Goal: Transaction & Acquisition: Purchase product/service

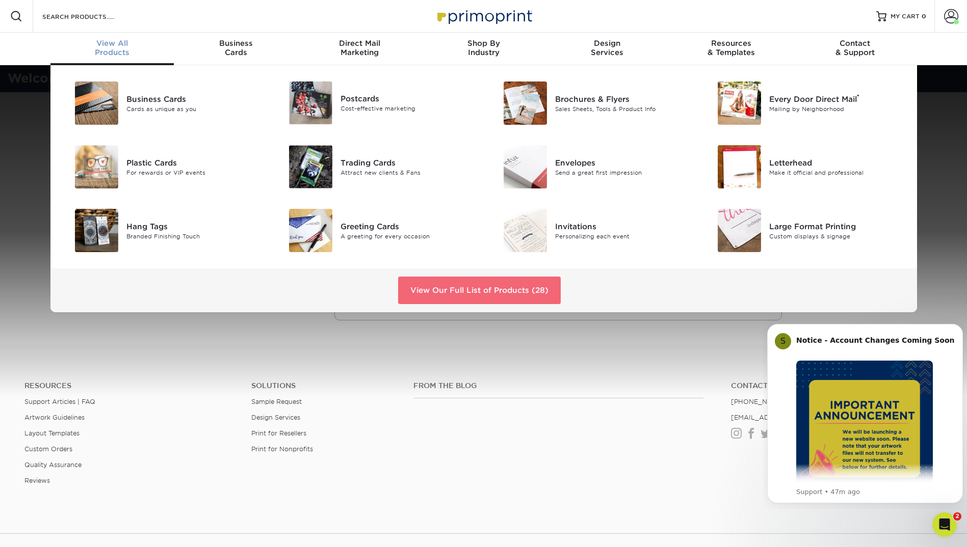
click at [448, 293] on link "View Our Full List of Products (28)" at bounding box center [479, 291] width 163 height 28
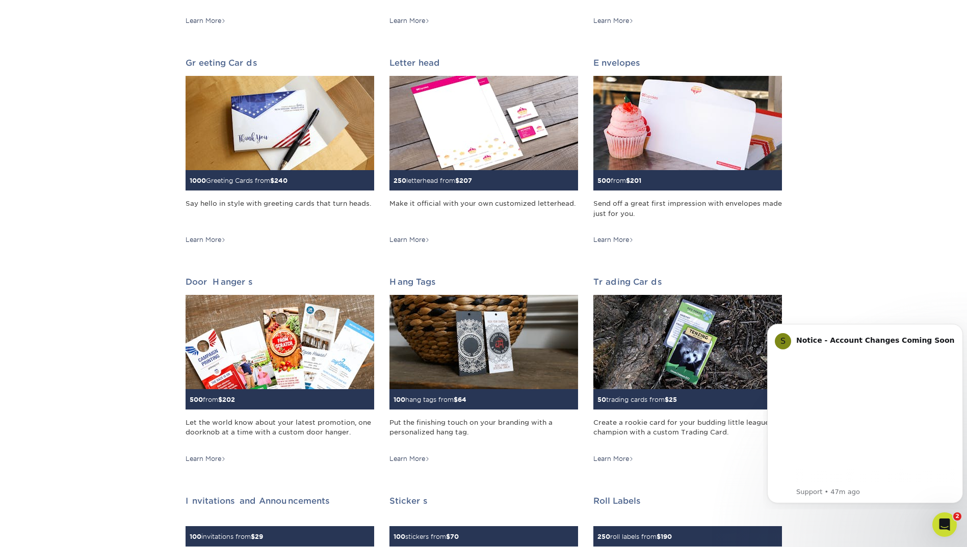
scroll to position [306, 0]
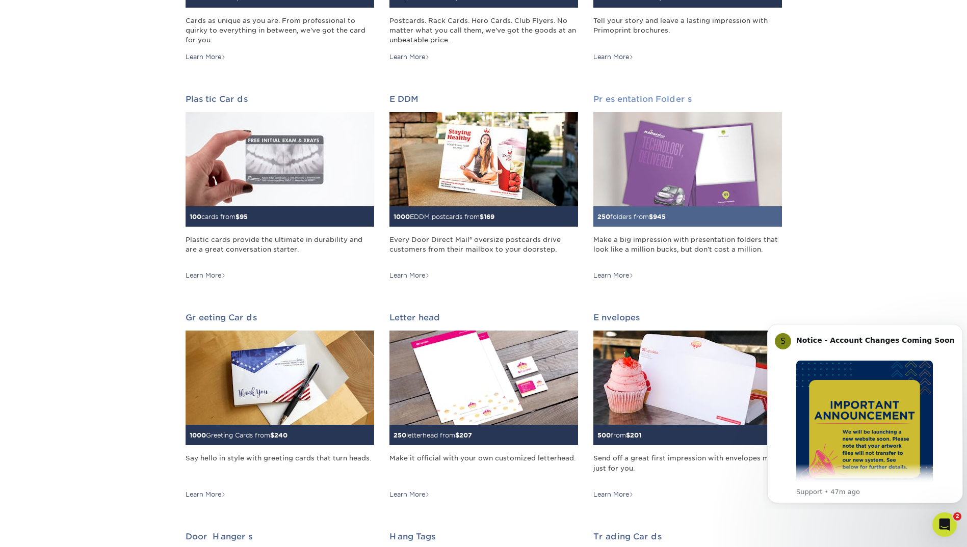
click at [711, 164] on img at bounding box center [687, 159] width 189 height 94
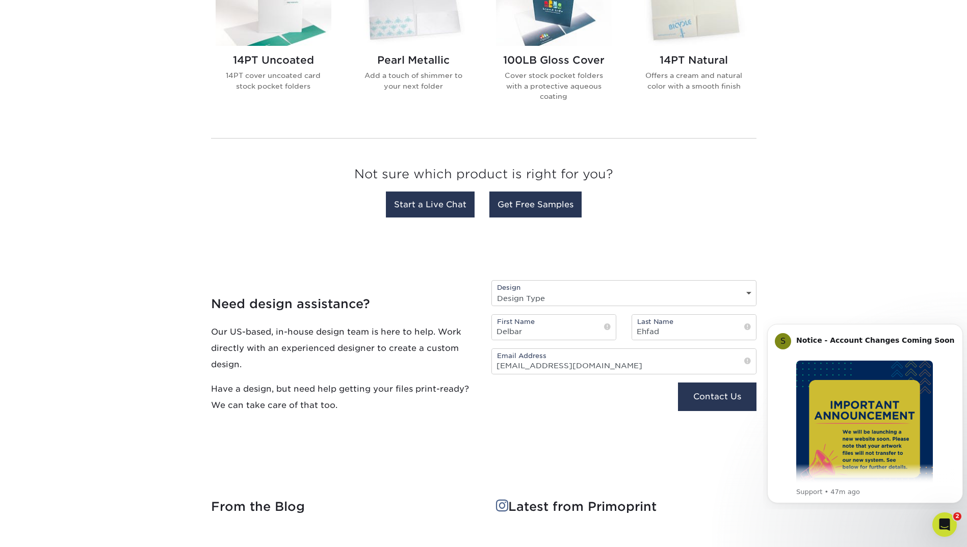
scroll to position [408, 0]
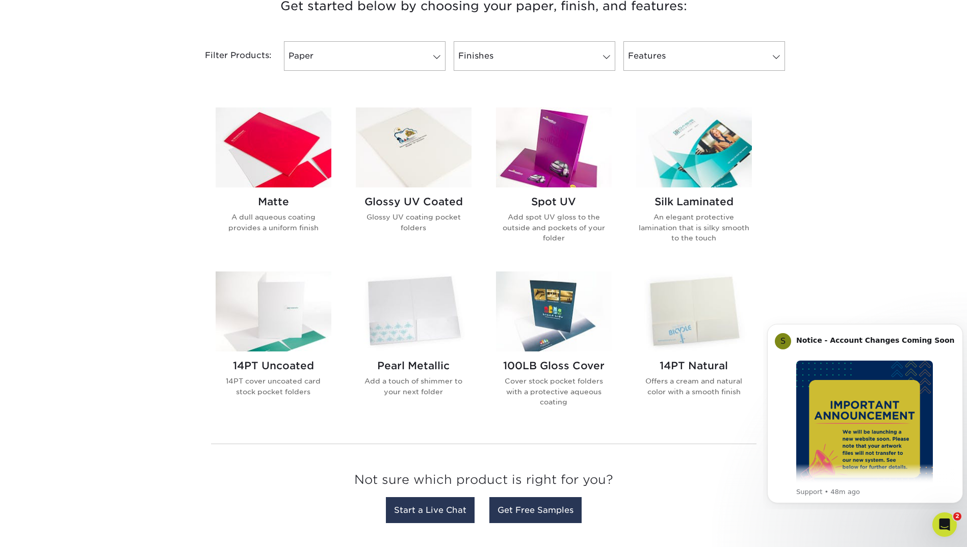
click at [262, 174] on img at bounding box center [274, 148] width 116 height 80
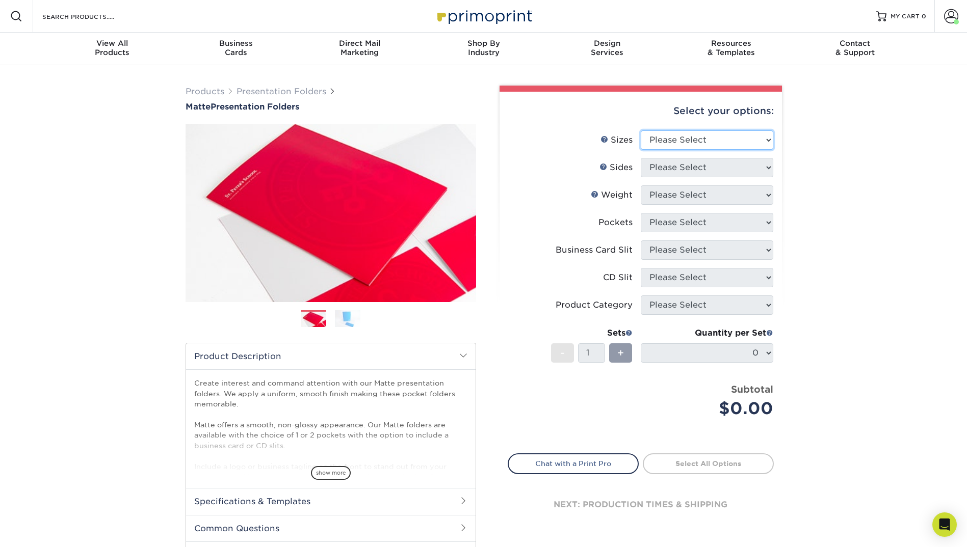
click at [732, 142] on select "Please Select 6" x 9" 9" x 12"" at bounding box center [706, 139] width 132 height 19
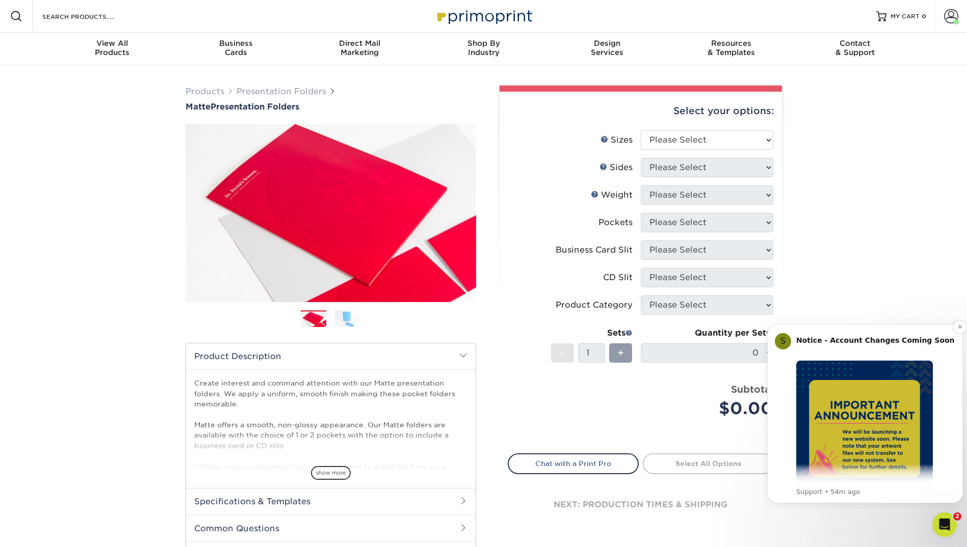
click at [960, 333] on button "Dismiss notification" at bounding box center [959, 326] width 13 height 13
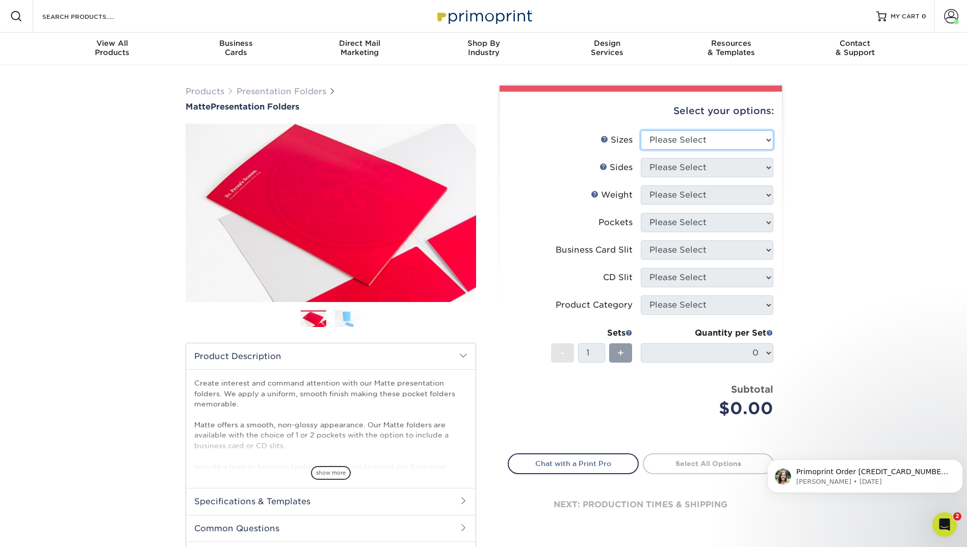
click at [696, 136] on select "Please Select 6" x 9" 9" x 12"" at bounding box center [706, 139] width 132 height 19
select select "6.00x9.00"
click at [640, 130] on select "Please Select 6" x 9" 9" x 12"" at bounding box center [706, 139] width 132 height 19
click at [691, 173] on select "Please Select Print Both Sides Print Front Only" at bounding box center [706, 167] width 132 height 19
select select "13abbda7-1d64-4f25-8bb2-c179b224825d"
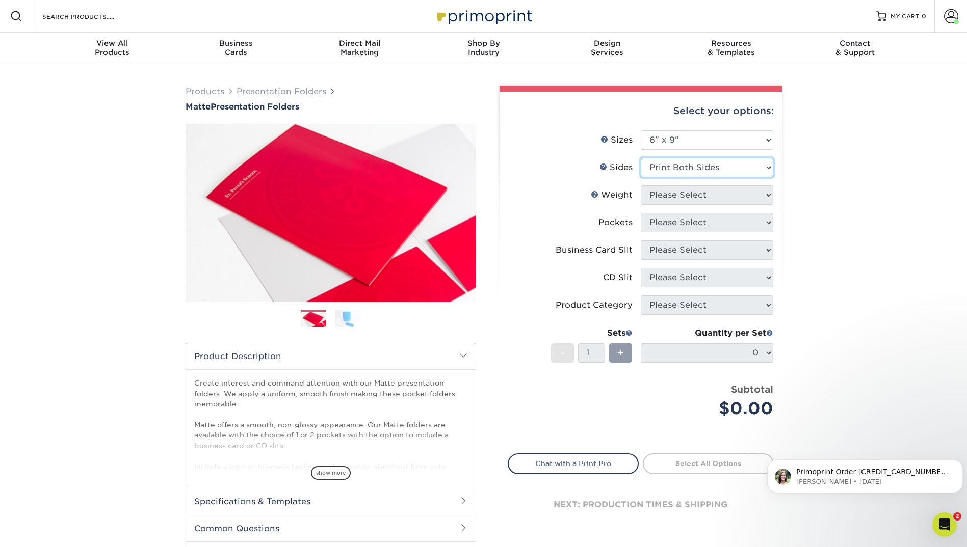
click at [640, 158] on select "Please Select Print Both Sides Print Front Only" at bounding box center [706, 167] width 132 height 19
click at [684, 195] on select "Please Select 14PT 16PT" at bounding box center [706, 194] width 132 height 19
select select "14PT"
click at [640, 185] on select "Please Select 14PT 16PT" at bounding box center [706, 194] width 132 height 19
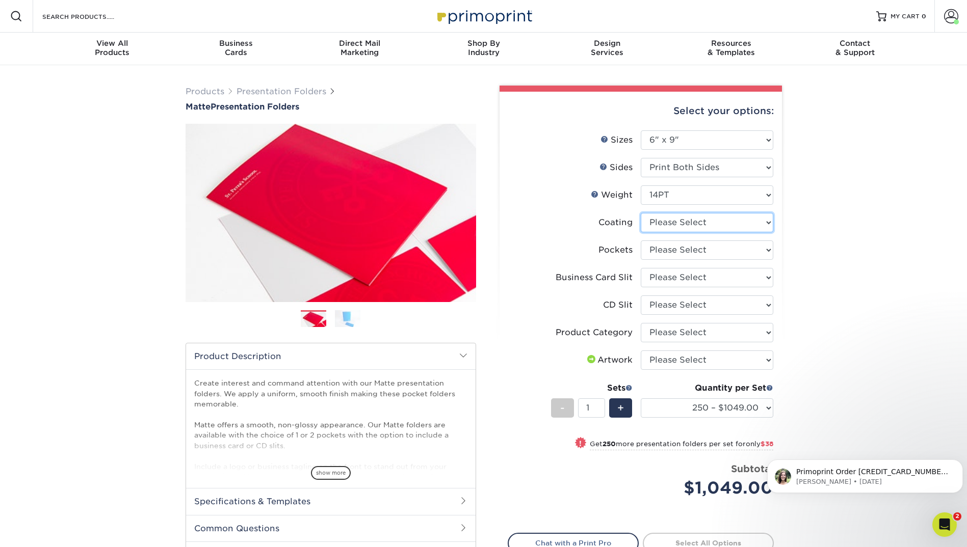
click at [677, 225] on select at bounding box center [706, 222] width 132 height 19
select select "121bb7b5-3b4d-429f-bd8d-bbf80e953313"
click at [640, 213] on select at bounding box center [706, 222] width 132 height 19
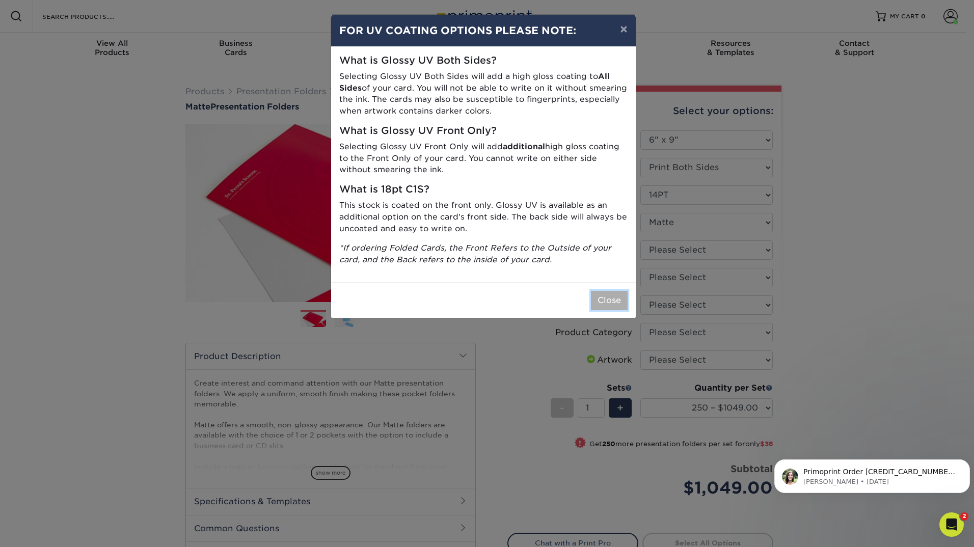
click at [622, 291] on button "Close" at bounding box center [609, 300] width 37 height 19
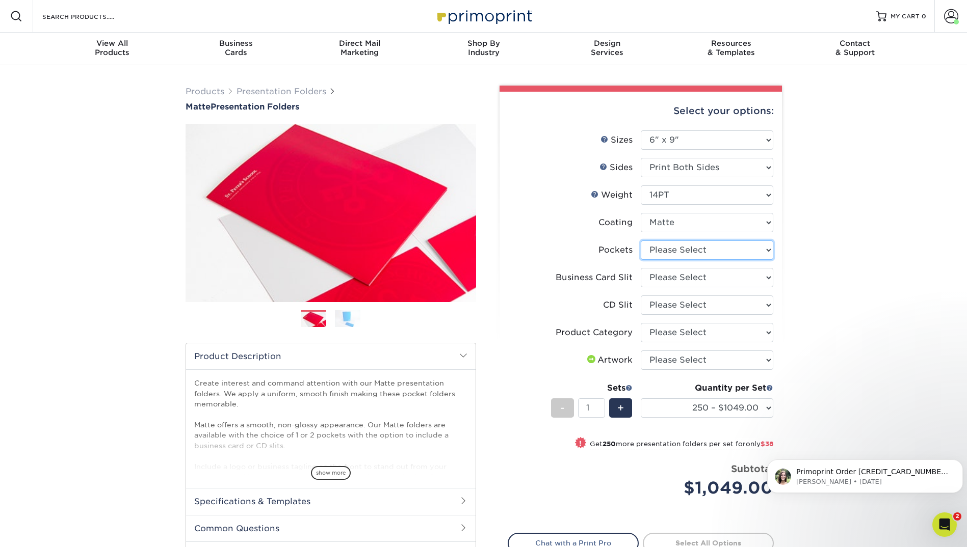
click at [702, 248] on select "Please Select 1 Pocket on the Left (Front) Side 1 Pocket on the Right (Back) Si…" at bounding box center [706, 250] width 132 height 19
select select "e8427203-e3c7-4640-a4e8-bae00c228d98"
click at [640, 241] on select "Please Select 1 Pocket on the Left (Front) Side 1 Pocket on the Right (Back) Si…" at bounding box center [706, 250] width 132 height 19
click at [685, 280] on select "Please Select No Business Card Slits On Both Pockets - Horizontal On Both Pocke…" at bounding box center [706, 277] width 132 height 19
select select "72a87a50-32e6-4b0a-b352-83a99595e5b9"
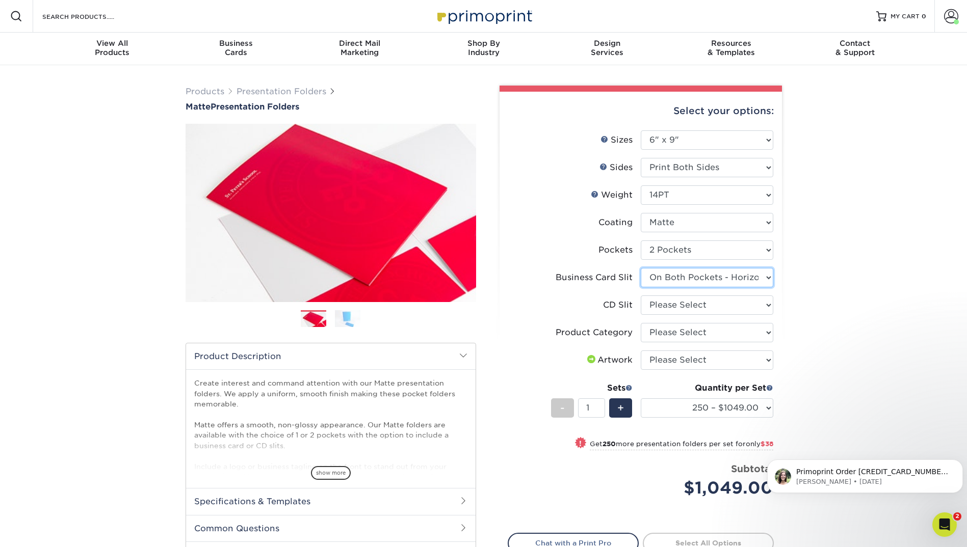
click at [640, 268] on select "Please Select No Business Card Slits On Both Pockets - Horizontal On Both Pocke…" at bounding box center [706, 277] width 132 height 19
click at [685, 307] on select "Please Select No CD Slit On the Left (Front) Pocket On the Right (Back) Pocket …" at bounding box center [706, 305] width 132 height 19
select select "a092264a-7428-4d8e-b024-417dbebc6e25"
click at [640, 296] on select "Please Select No CD Slit On the Left (Front) Pocket On the Right (Back) Pocket …" at bounding box center [706, 305] width 132 height 19
click at [688, 326] on select "Please Select Presentation Folders" at bounding box center [706, 332] width 132 height 19
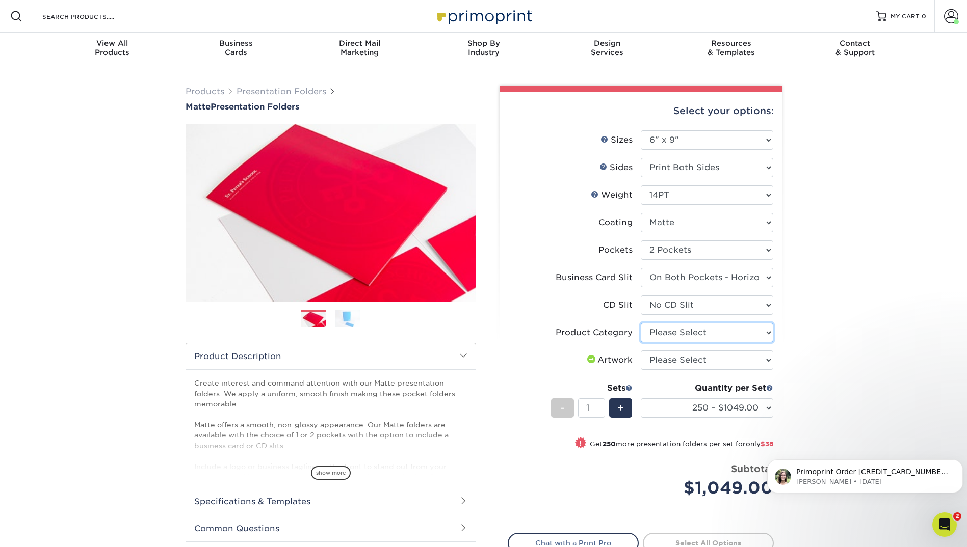
select select "57f7a581-ec4a-49d7-930d-eb044a1d12ac"
click at [640, 323] on select "Please Select Presentation Folders" at bounding box center [706, 332] width 132 height 19
click at [687, 361] on select "Please Select I will upload files I need a design - $75" at bounding box center [706, 360] width 132 height 19
select select "upload"
click at [640, 351] on select "Please Select I will upload files I need a design - $75" at bounding box center [706, 360] width 132 height 19
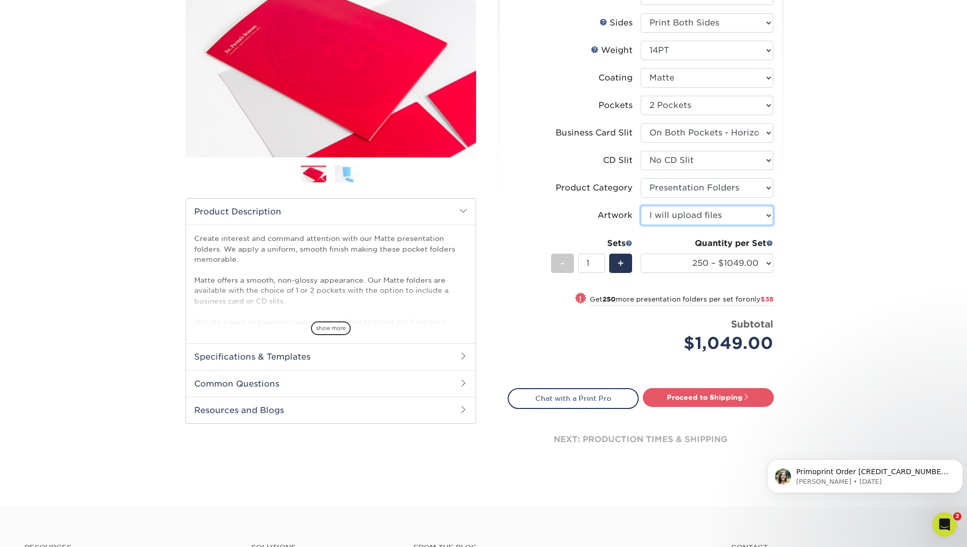
scroll to position [153, 0]
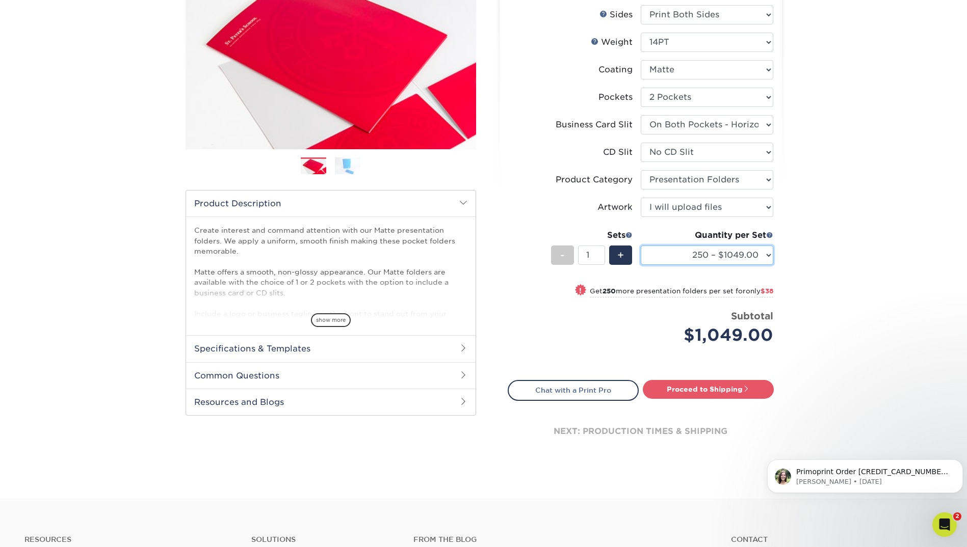
click at [769, 255] on select "250 – $1049.00 500 – $1087.00 1000 – $1190.00 2500 – $2260.00 5000 – $3921.00 1…" at bounding box center [706, 255] width 132 height 19
click at [753, 266] on div "Quantity per Set 250 – $1049.00 500 – $1087.00 1000 – $1190.00 2500 – $2260.00 …" at bounding box center [706, 252] width 132 height 47
click at [833, 251] on div "Products Presentation Folders Matte Presentation Folders Previous Next" at bounding box center [483, 205] width 967 height 586
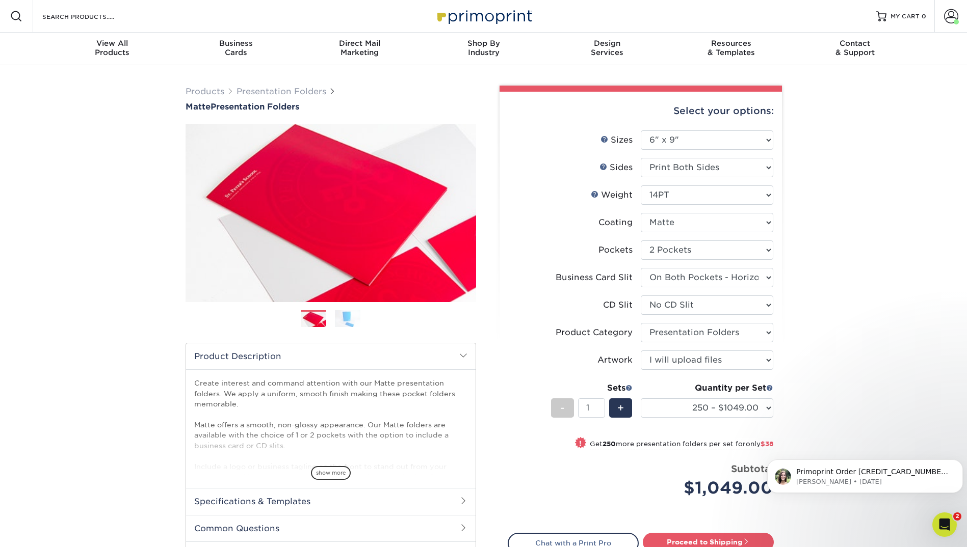
click at [344, 322] on img at bounding box center [347, 319] width 25 height 18
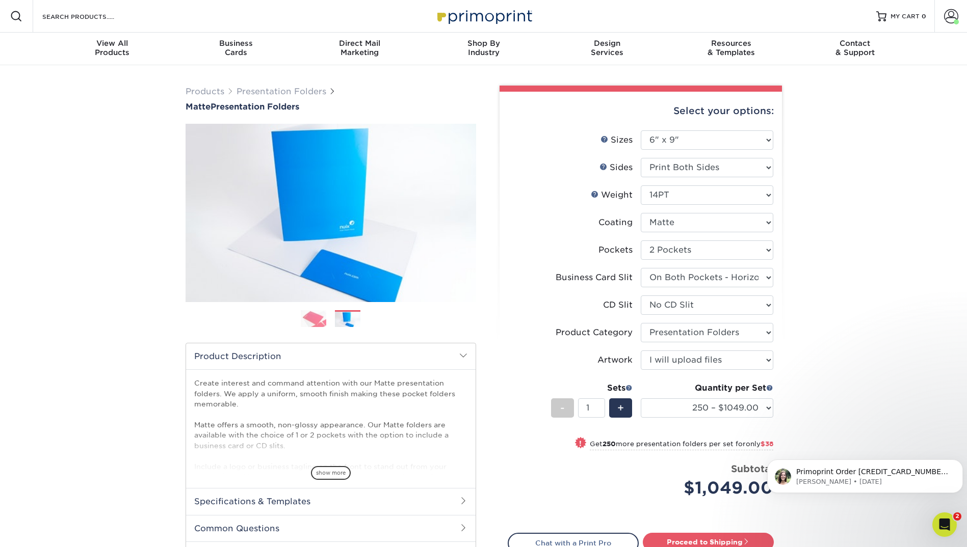
click at [311, 322] on img at bounding box center [313, 319] width 25 height 18
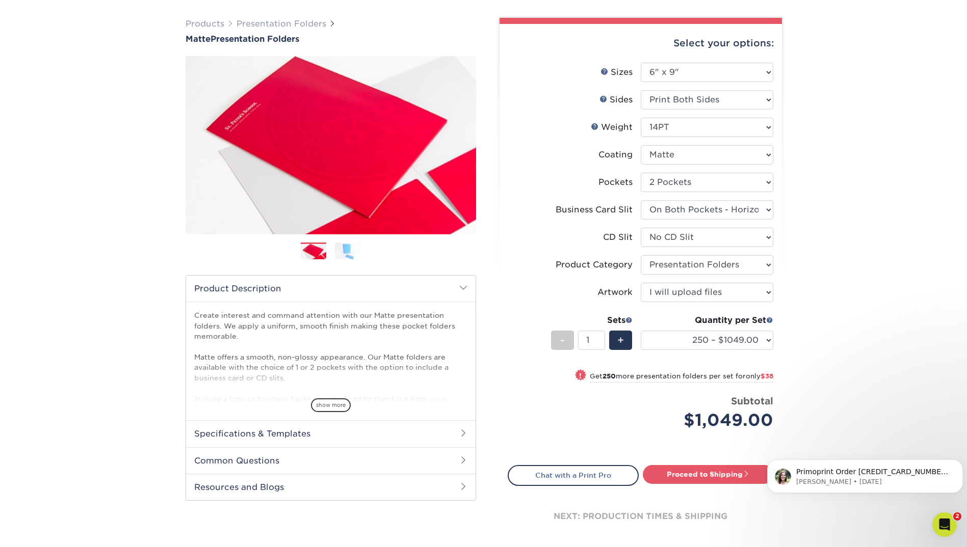
scroll to position [306, 0]
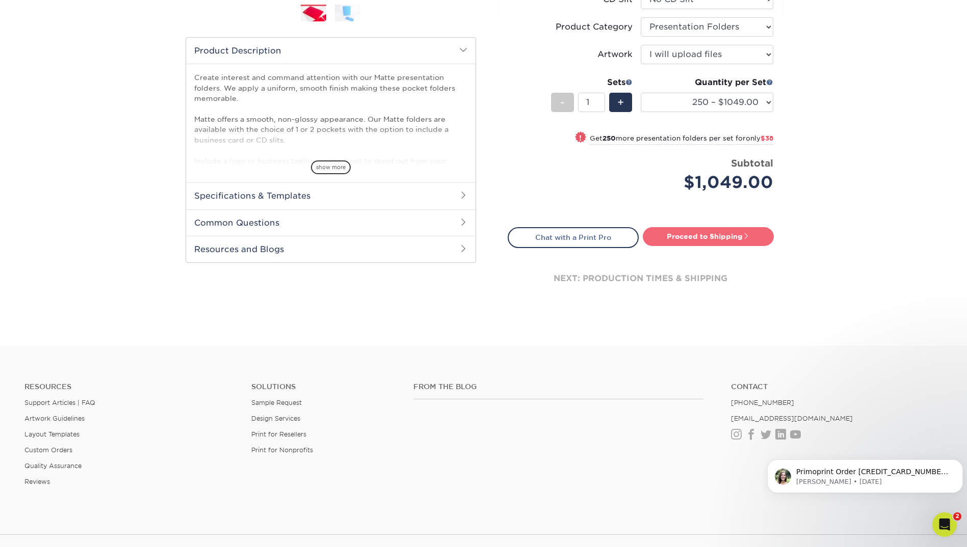
click at [759, 234] on link "Proceed to Shipping" at bounding box center [708, 236] width 131 height 18
type input "Set 1"
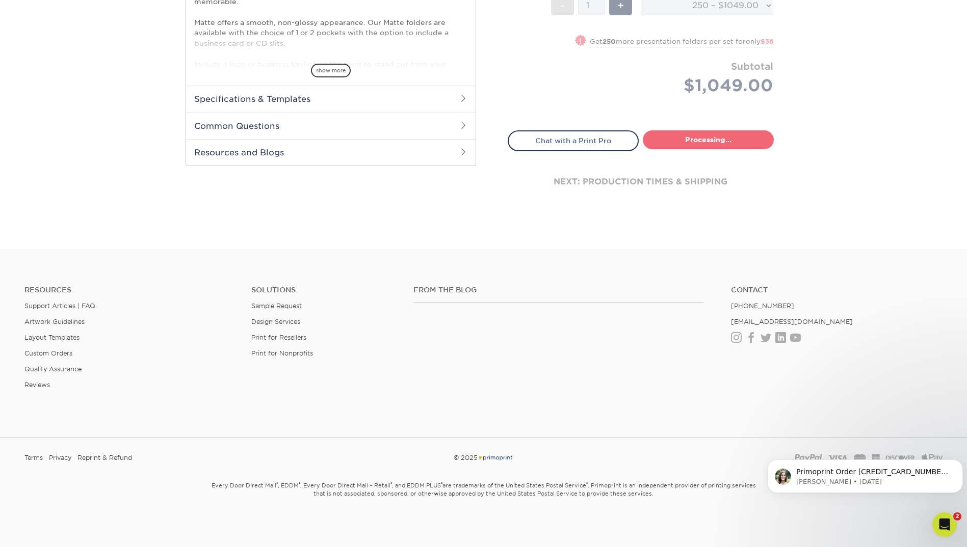
select select "e00cb8e0-3376-49c0-a875-50c0d9783975"
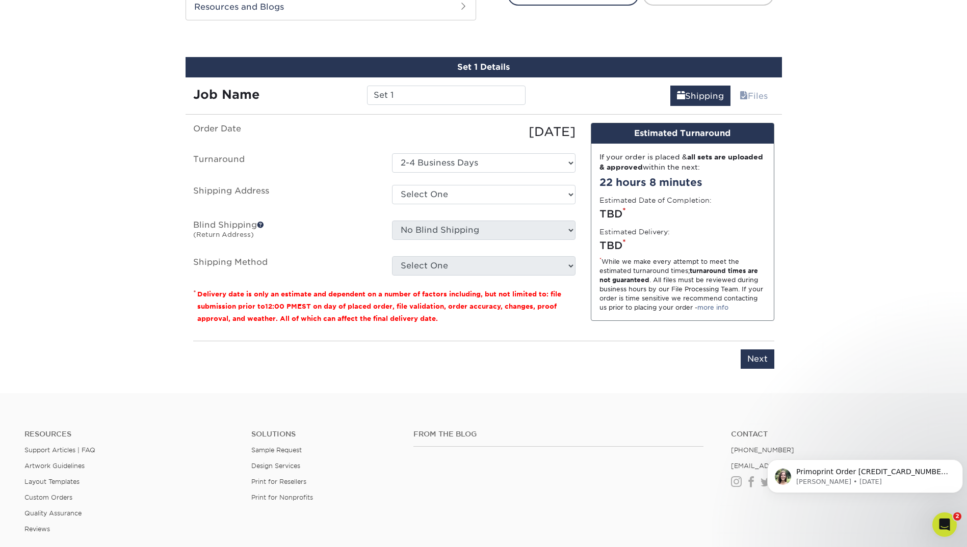
scroll to position [561, 0]
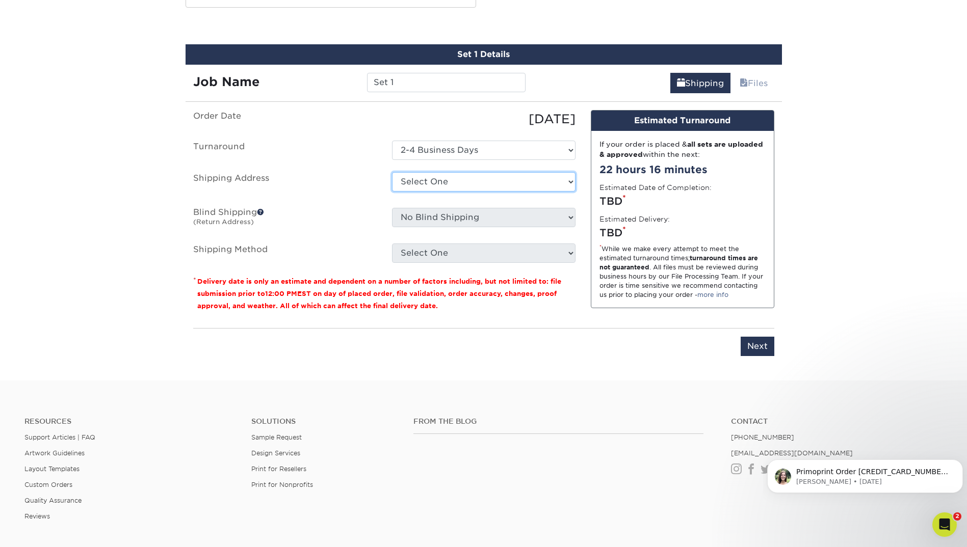
click at [482, 183] on select "Select One Wilshire Wilshire updated + Add New Address" at bounding box center [483, 181] width 183 height 19
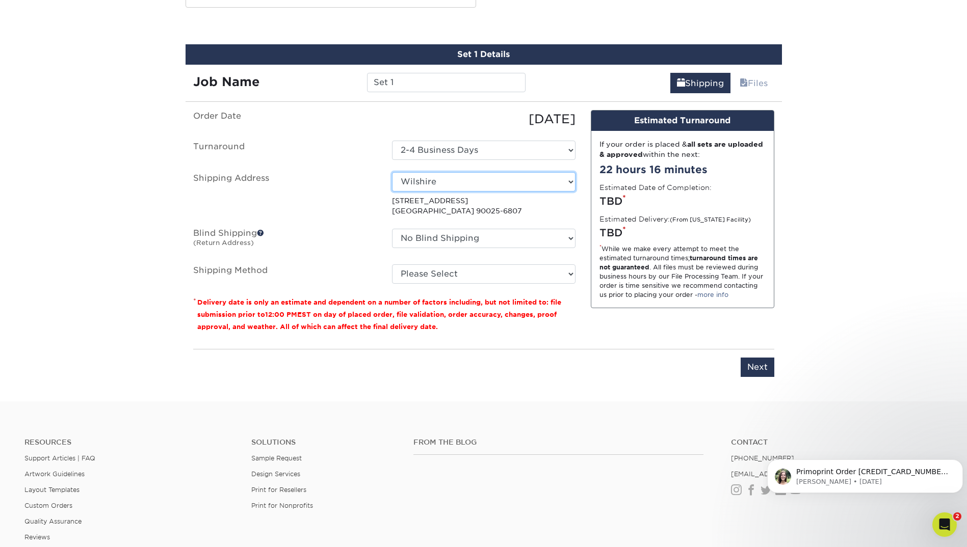
click at [457, 184] on select "Select One Wilshire Wilshire updated + Add New Address" at bounding box center [483, 181] width 183 height 19
select select "275010"
click at [465, 277] on select "Please Select Ground Shipping (+$16.51) 3 Day Shipping Service (+$21.29) 2 Day …" at bounding box center [483, 273] width 183 height 19
select select "03"
click at [392, 264] on select "Please Select Ground Shipping (+$16.51) 3 Day Shipping Service (+$21.29) 2 Day …" at bounding box center [483, 273] width 183 height 19
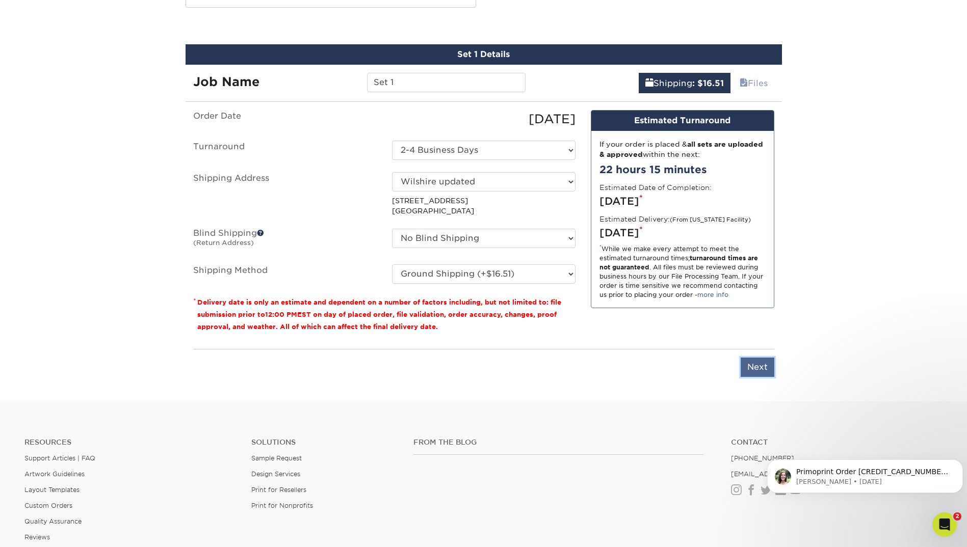
click at [760, 375] on input "Next" at bounding box center [757, 367] width 34 height 19
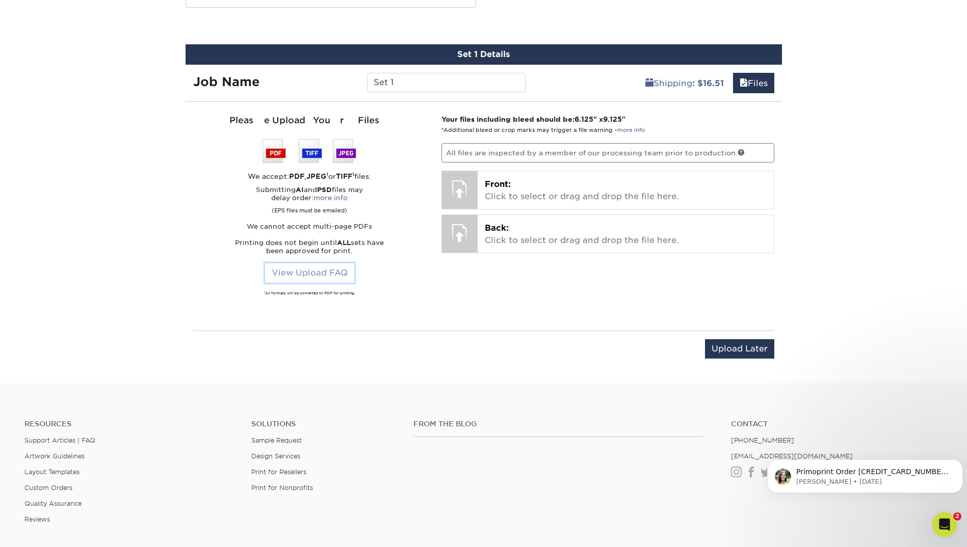
click at [312, 277] on link "View Upload FAQ" at bounding box center [309, 272] width 89 height 19
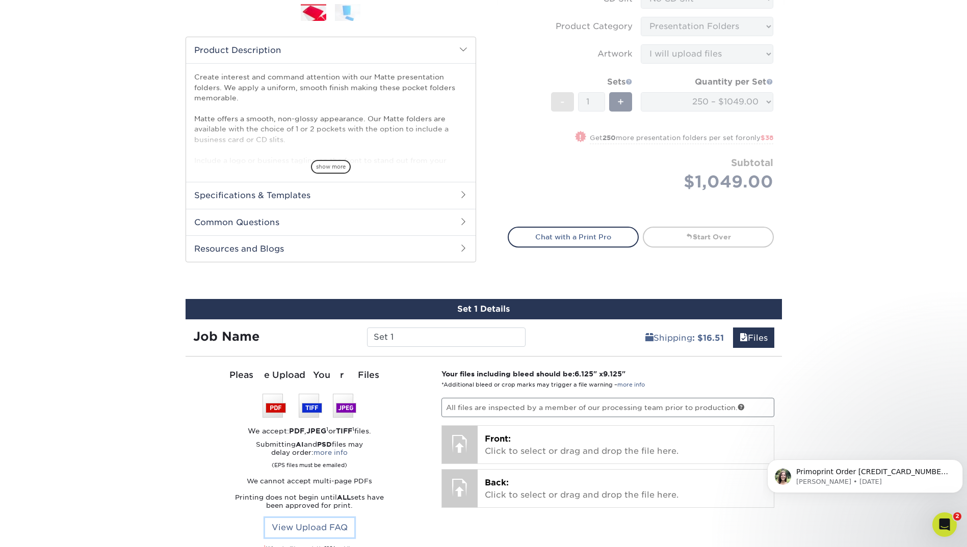
scroll to position [0, 0]
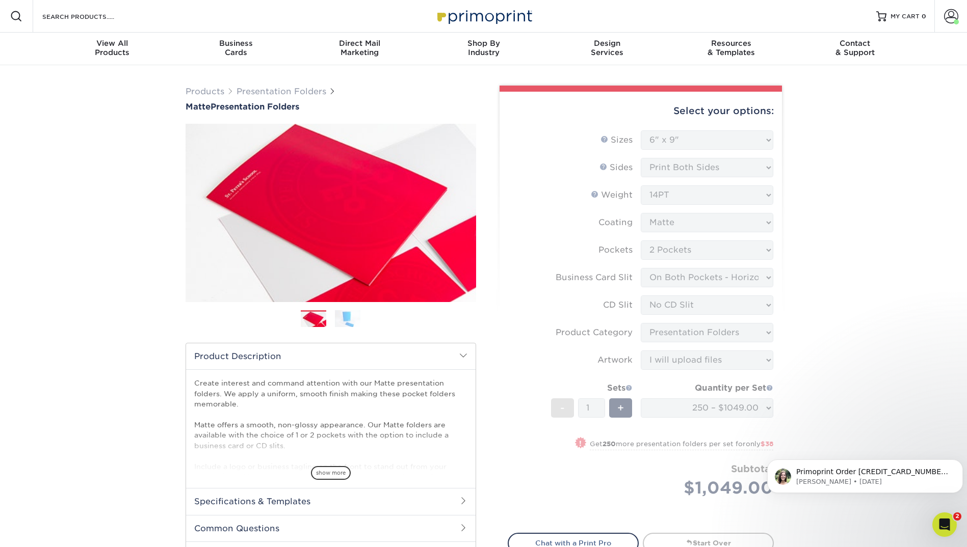
click at [753, 137] on form "Sizes Help Sizes Please Select 6" x 9" 9" x 12" Sides Weight Help" at bounding box center [640, 325] width 266 height 391
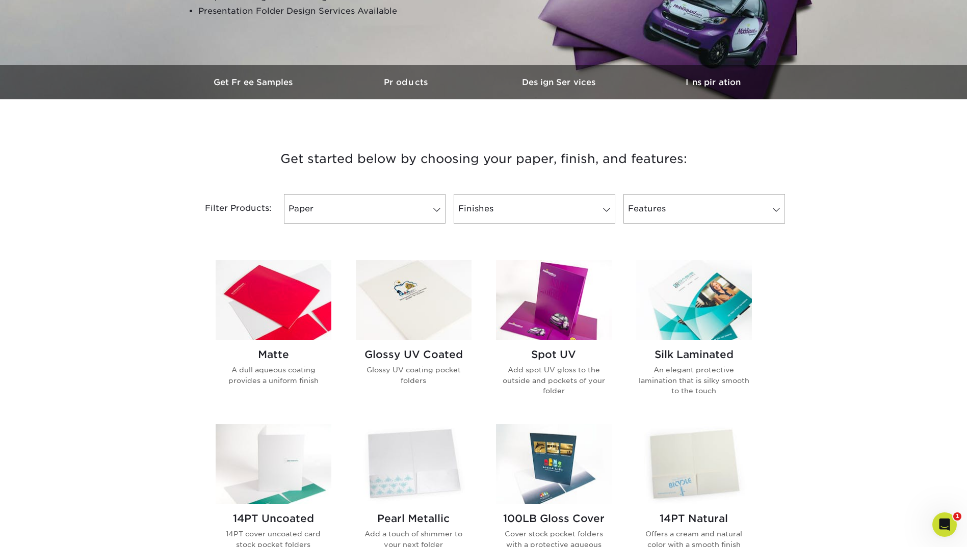
click at [301, 316] on img at bounding box center [274, 300] width 116 height 80
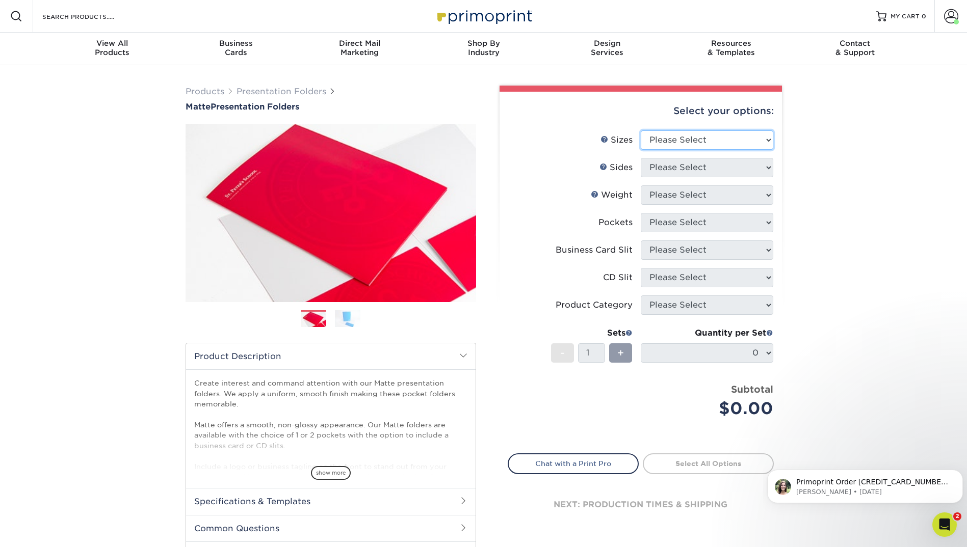
click at [711, 130] on select "Please Select 6" x 9" 9" x 12"" at bounding box center [706, 139] width 132 height 19
select select "9.00x12.00"
click at [640, 130] on select "Please Select 6" x 9" 9" x 12"" at bounding box center [706, 139] width 132 height 19
click at [689, 173] on select "Please Select Print Both Sides Print Front Only" at bounding box center [706, 167] width 132 height 19
select select "13abbda7-1d64-4f25-8bb2-c179b224825d"
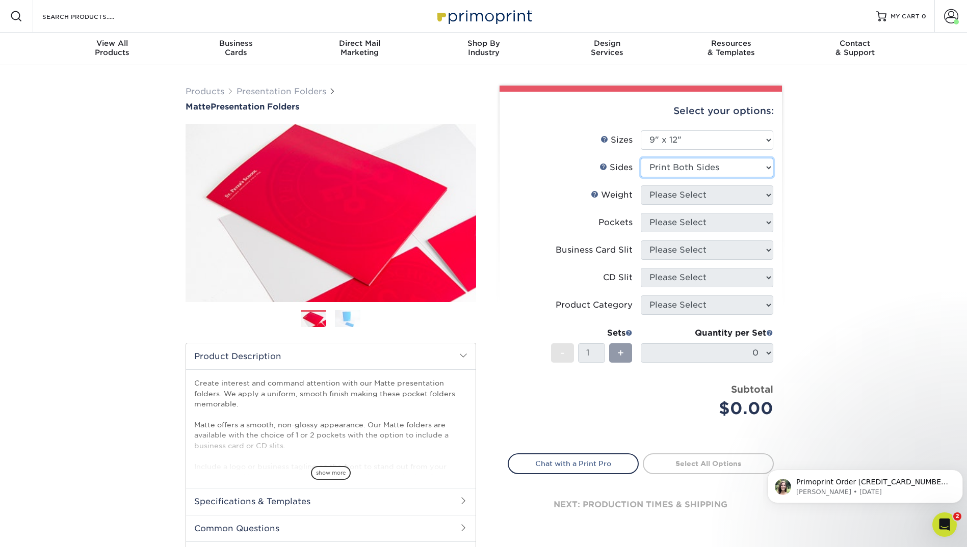
click at [640, 158] on select "Please Select Print Both Sides Print Front Only" at bounding box center [706, 167] width 132 height 19
click at [687, 195] on select "Please Select 14PT 16PT" at bounding box center [706, 194] width 132 height 19
click at [334, 472] on span "show more" at bounding box center [331, 473] width 40 height 14
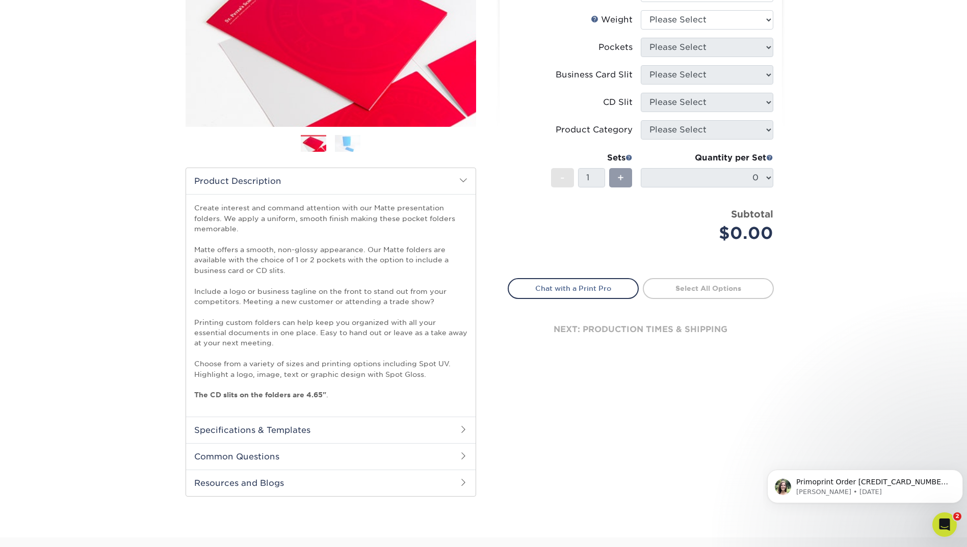
scroll to position [204, 0]
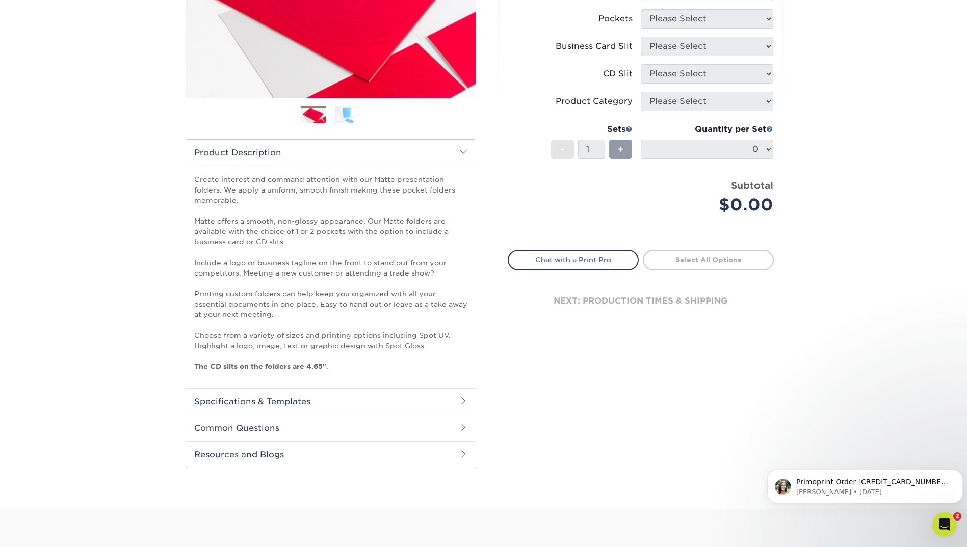
click at [329, 437] on h2 "Common Questions" at bounding box center [330, 428] width 289 height 26
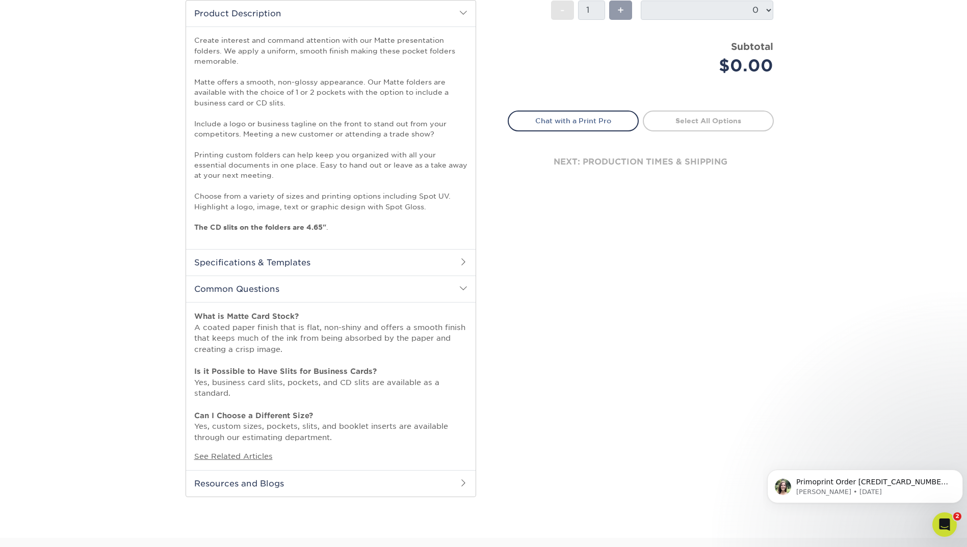
scroll to position [357, 0]
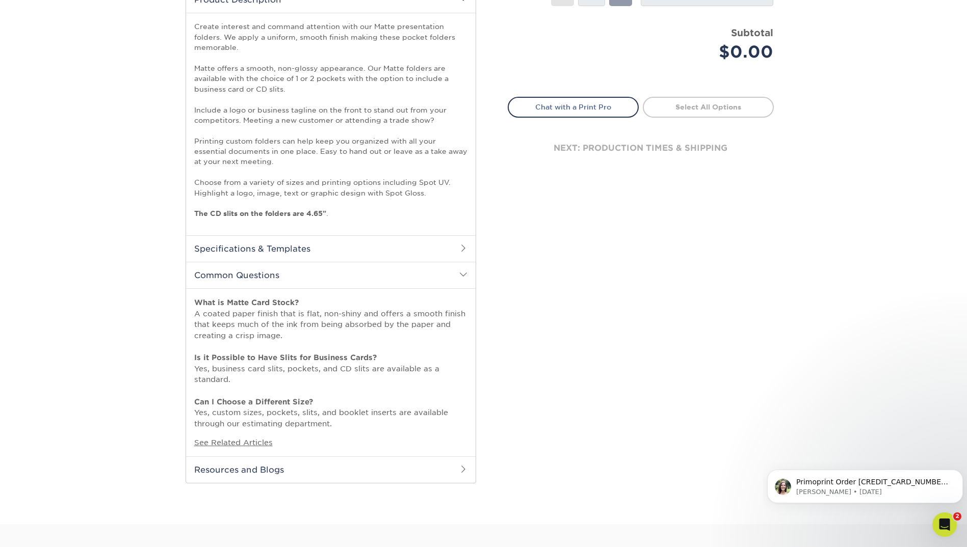
click at [330, 243] on h2 "Specifications & Templates" at bounding box center [330, 248] width 289 height 26
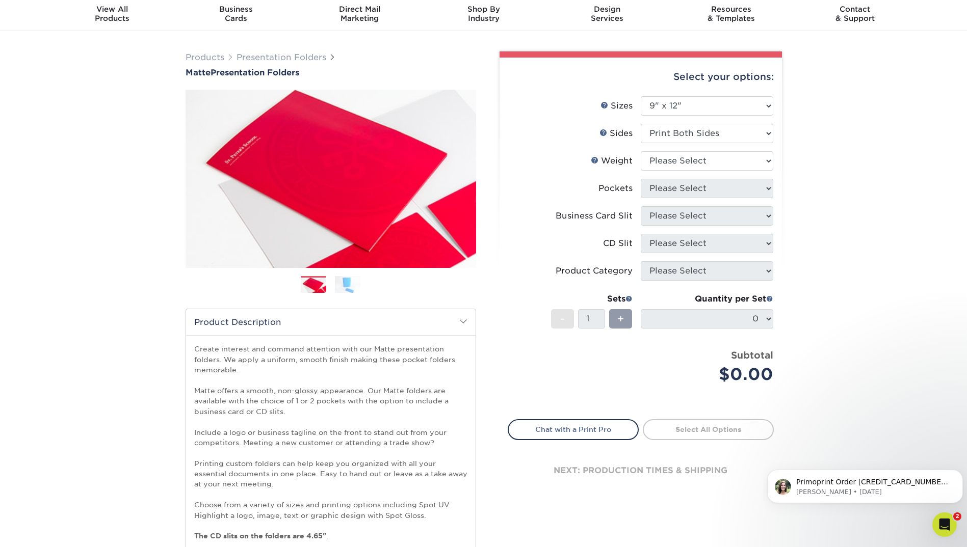
scroll to position [0, 0]
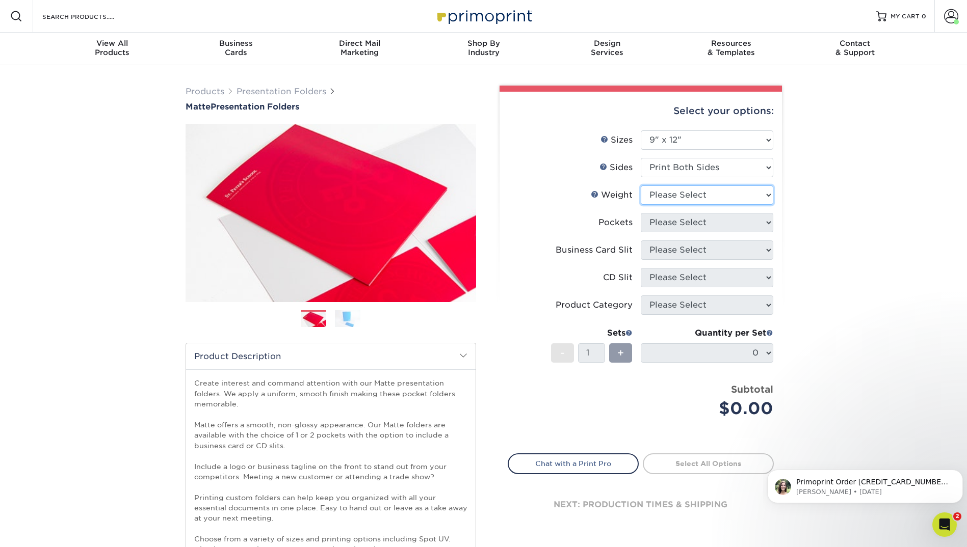
click at [719, 197] on select "Please Select 14PT 16PT" at bounding box center [706, 194] width 132 height 19
click at [593, 195] on link "Weight Help" at bounding box center [595, 194] width 8 height 8
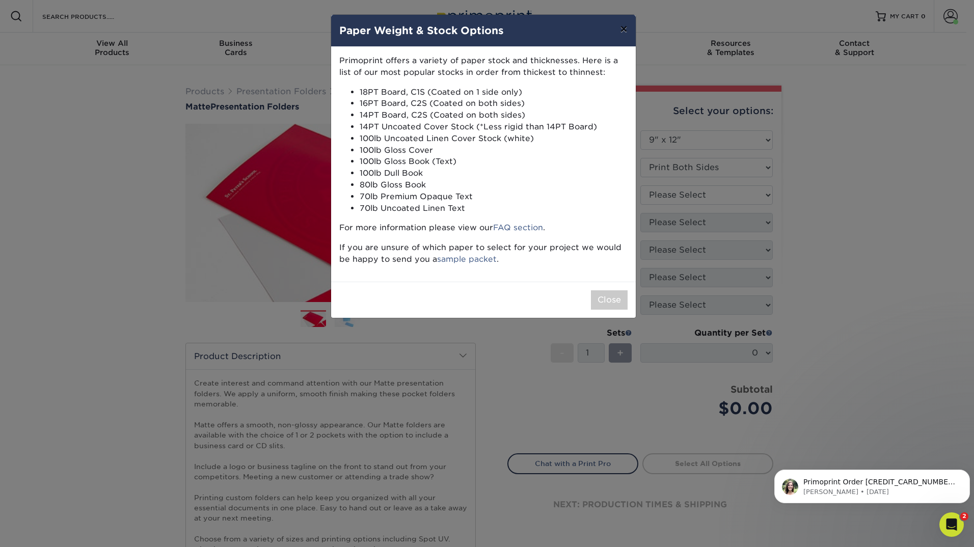
click at [616, 26] on button "×" at bounding box center [623, 29] width 23 height 29
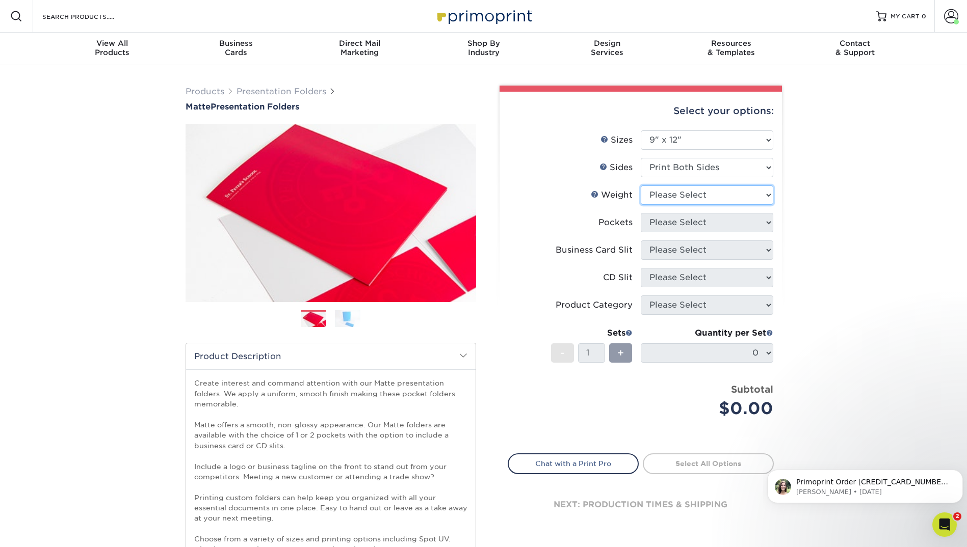
click at [657, 186] on select "Please Select 14PT 16PT" at bounding box center [706, 194] width 132 height 19
select select "14PT"
click at [640, 185] on select "Please Select 14PT 16PT" at bounding box center [706, 194] width 132 height 19
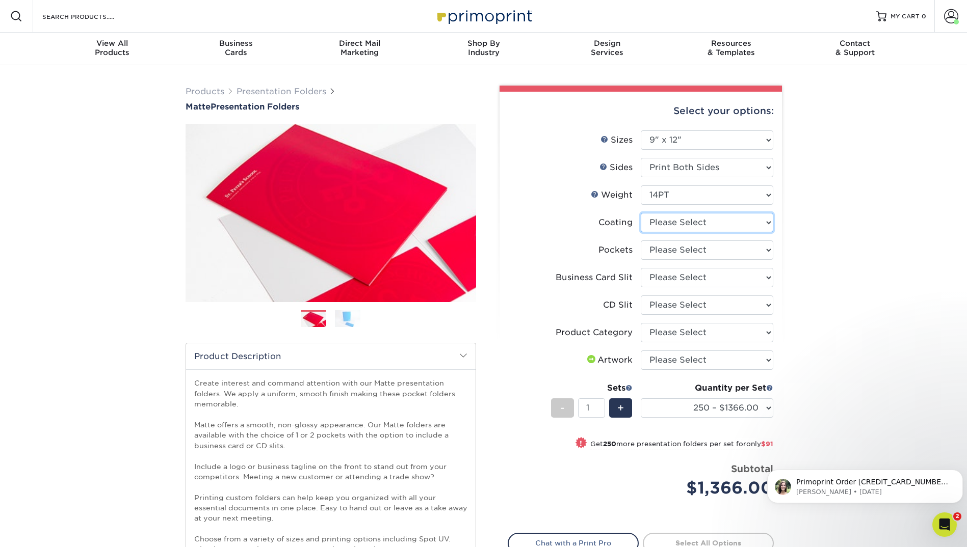
click at [650, 229] on select at bounding box center [706, 222] width 132 height 19
select select "121bb7b5-3b4d-429f-bd8d-bbf80e953313"
click at [640, 213] on select at bounding box center [706, 222] width 132 height 19
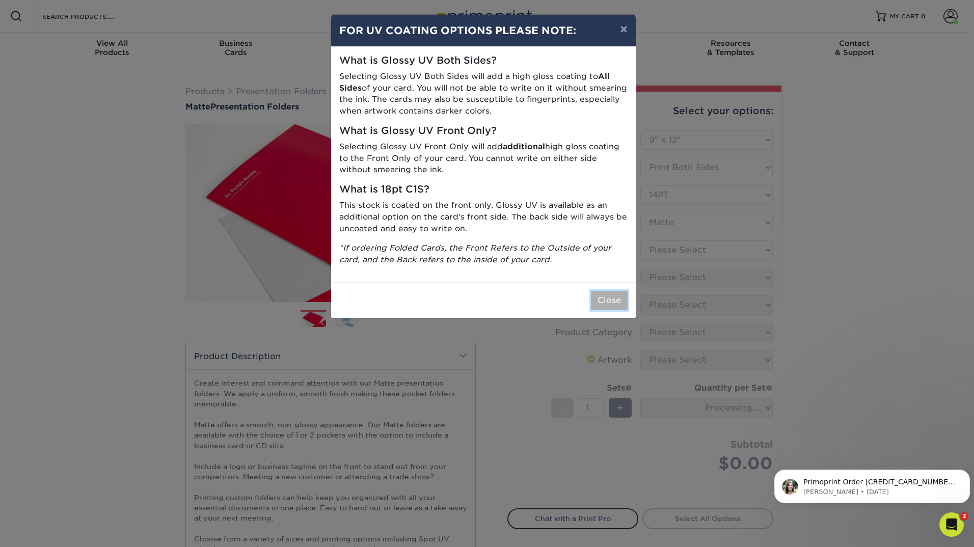
click at [607, 303] on button "Close" at bounding box center [609, 300] width 37 height 19
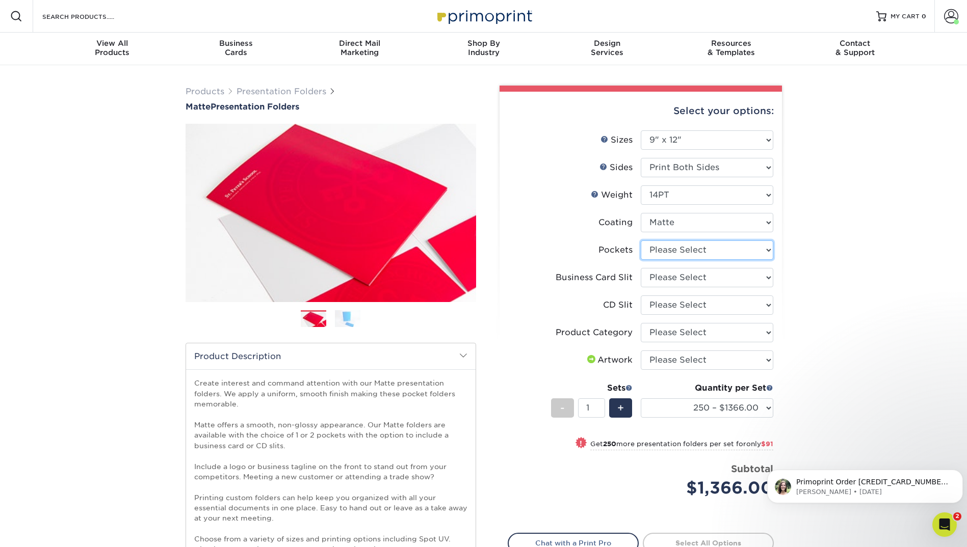
click at [661, 250] on select "Please Select 1 Pocket on the Left (Front) Side 1 Pocket on the Right (Back) Si…" at bounding box center [706, 250] width 132 height 19
select select "e8427203-e3c7-4640-a4e8-bae00c228d98"
click at [640, 241] on select "Please Select 1 Pocket on the Left (Front) Side 1 Pocket on the Right (Back) Si…" at bounding box center [706, 250] width 132 height 19
click at [659, 284] on select "Please Select No Business Card Slits On Both Pockets - Horizontal On Both Pocke…" at bounding box center [706, 277] width 132 height 19
select select "72a87a50-32e6-4b0a-b352-83a99595e5b9"
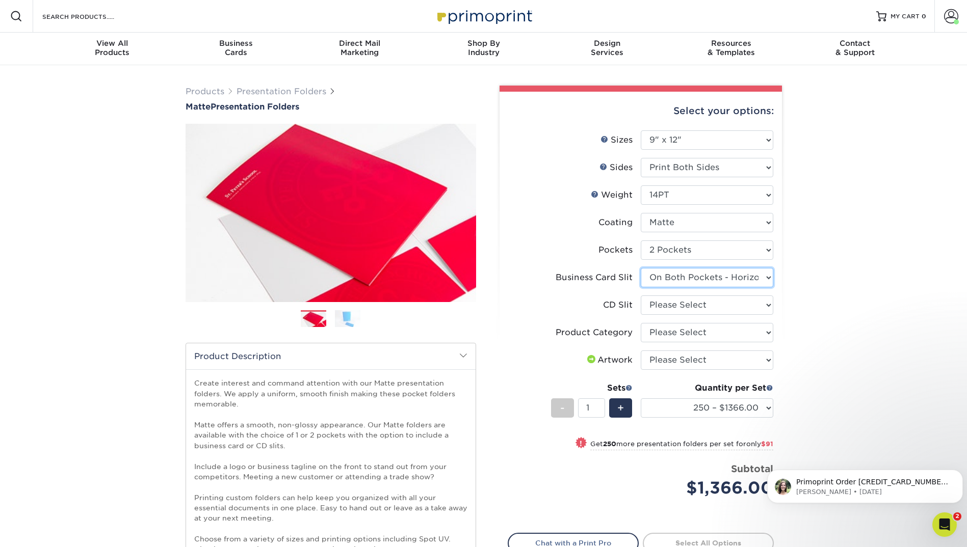
click at [640, 268] on select "Please Select No Business Card Slits On Both Pockets - Horizontal On Both Pocke…" at bounding box center [706, 277] width 132 height 19
click at [671, 307] on select "Please Select No CD Slit On the Left (Front) Pocket On the Right (Back) Pocket" at bounding box center [706, 305] width 132 height 19
select select "a092264a-7428-4d8e-b024-417dbebc6e25"
click at [640, 296] on select "Please Select No CD Slit On the Left (Front) Pocket On the Right (Back) Pocket" at bounding box center [706, 305] width 132 height 19
click at [669, 328] on select "Please Select Presentation Folders" at bounding box center [706, 332] width 132 height 19
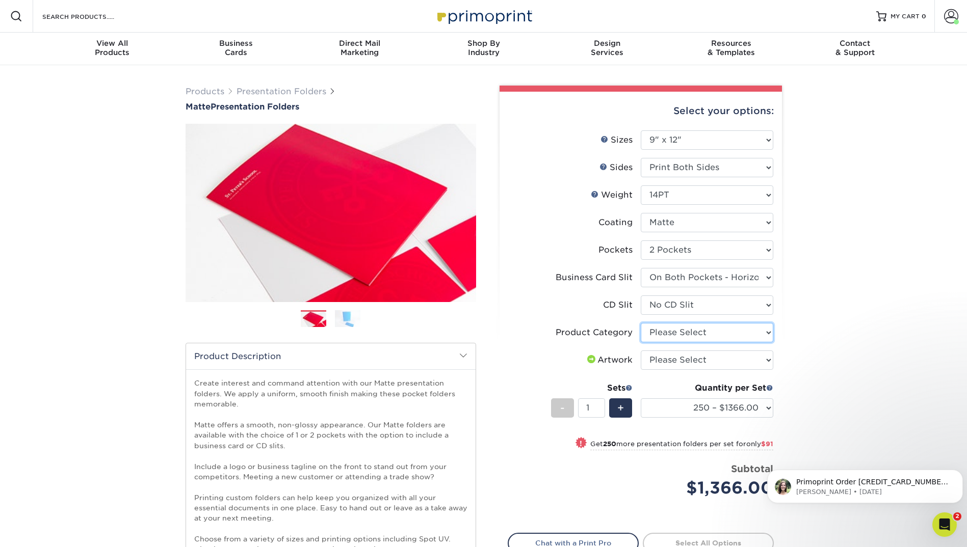
select select "57f7a581-ec4a-49d7-930d-eb044a1d12ac"
click at [640, 323] on select "Please Select Presentation Folders" at bounding box center [706, 332] width 132 height 19
click at [676, 356] on select "Please Select I will upload files I need a design - $75" at bounding box center [706, 360] width 132 height 19
select select "upload"
click at [640, 351] on select "Please Select I will upload files I need a design - $75" at bounding box center [706, 360] width 132 height 19
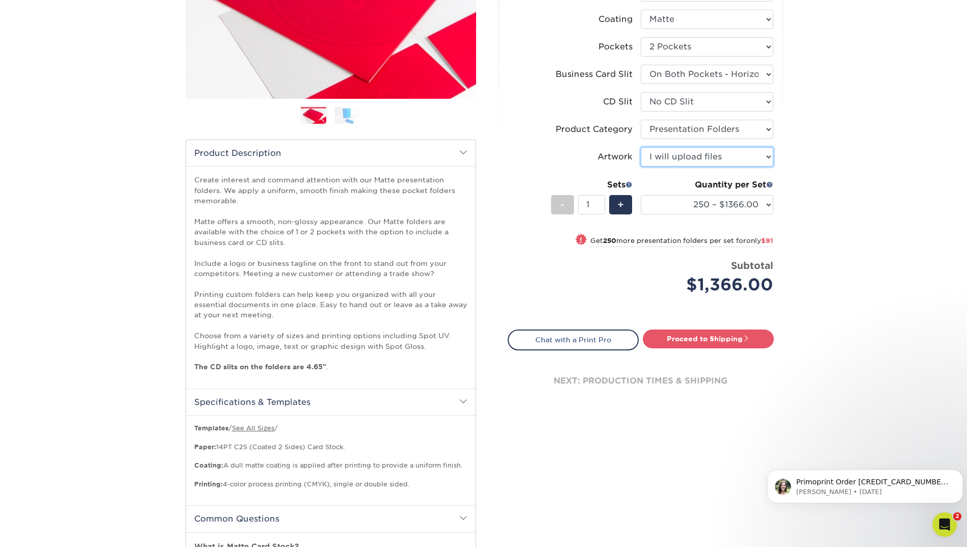
scroll to position [204, 0]
click at [753, 336] on link "Proceed to Shipping" at bounding box center [708, 338] width 131 height 18
type input "Set 1"
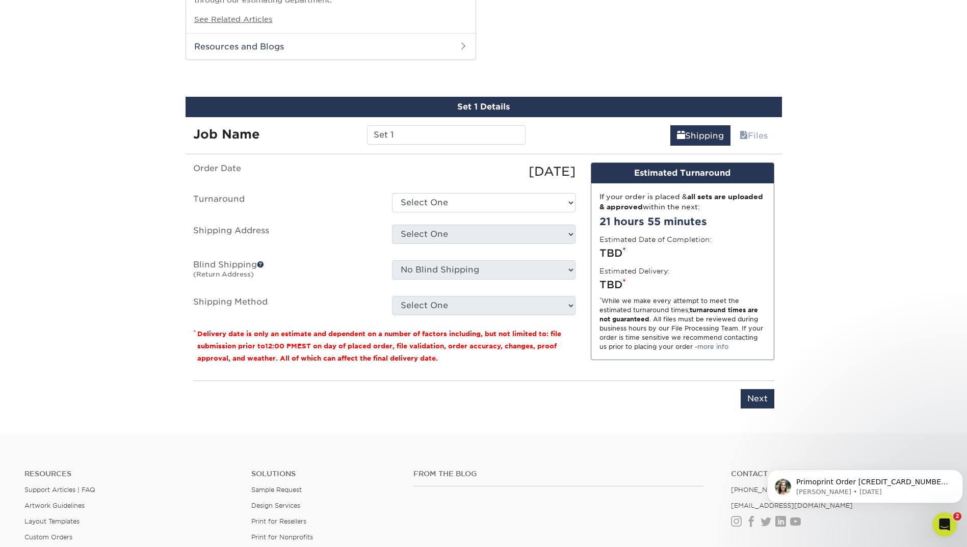
scroll to position [881, 0]
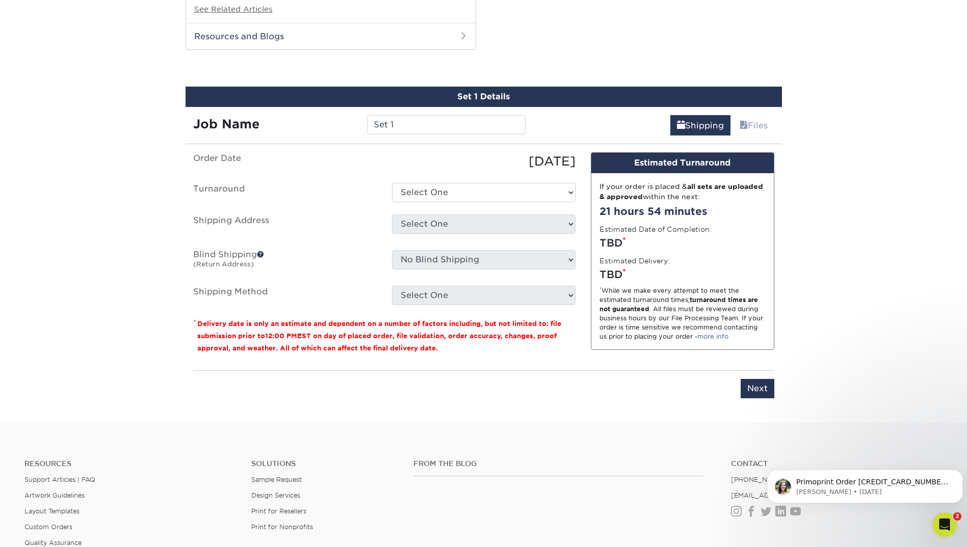
click at [430, 204] on ul "Order Date 09/22/2025 Turnaround Select One 2-4 Business Days 2 Day Shipping Ad…" at bounding box center [384, 228] width 382 height 153
click at [428, 195] on select "Select One 2-4 Business Days 2 Day" at bounding box center [483, 192] width 183 height 19
select select "4277c307-e930-4906-a082-b67d4b03a37a"
click at [392, 183] on select "Select One 2-4 Business Days 2 Day" at bounding box center [483, 192] width 183 height 19
click at [430, 229] on select "Select One Wilshire Wilshire updated + Add New Address" at bounding box center [483, 224] width 183 height 19
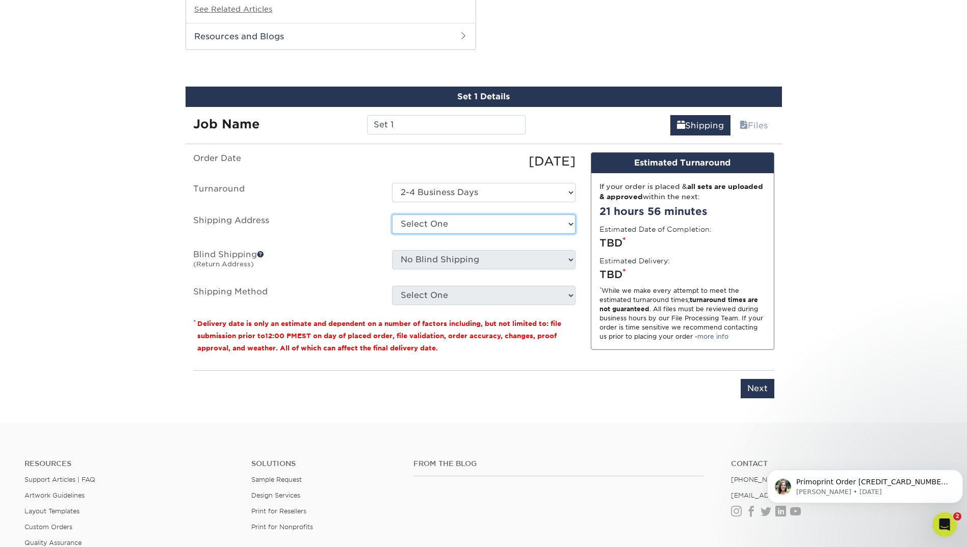
select select "274664"
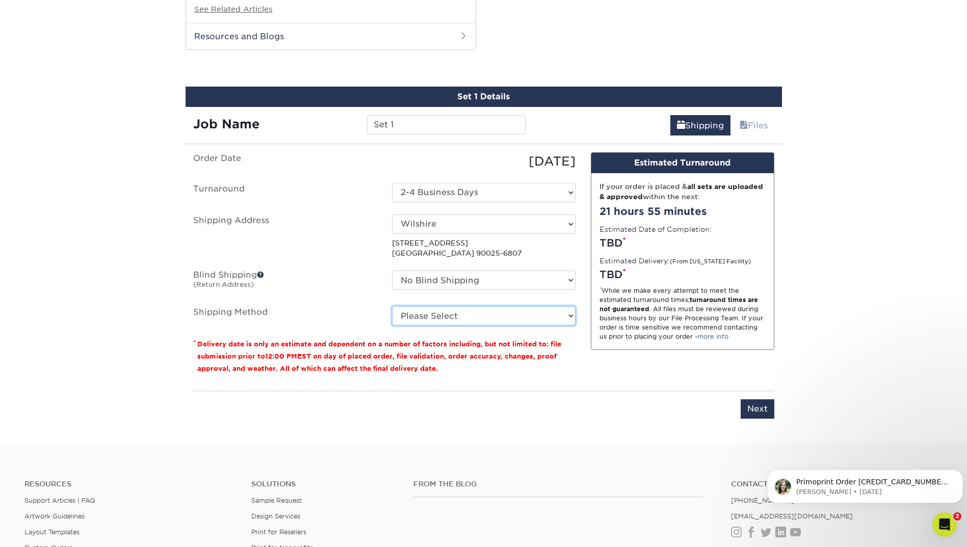
click at [461, 320] on select "Please Select Ground Shipping (+$18.30) 3 Day Shipping Service (+$30.45) 2 Day …" at bounding box center [483, 315] width 183 height 19
select select "03"
click at [392, 306] on select "Please Select Ground Shipping (+$18.30) 3 Day Shipping Service (+$30.45) 2 Day …" at bounding box center [483, 315] width 183 height 19
click at [780, 415] on div "You've choosen mailing services! If you have a csv address list please upload i…" at bounding box center [483, 291] width 596 height 279
click at [760, 414] on input "Next" at bounding box center [757, 408] width 34 height 19
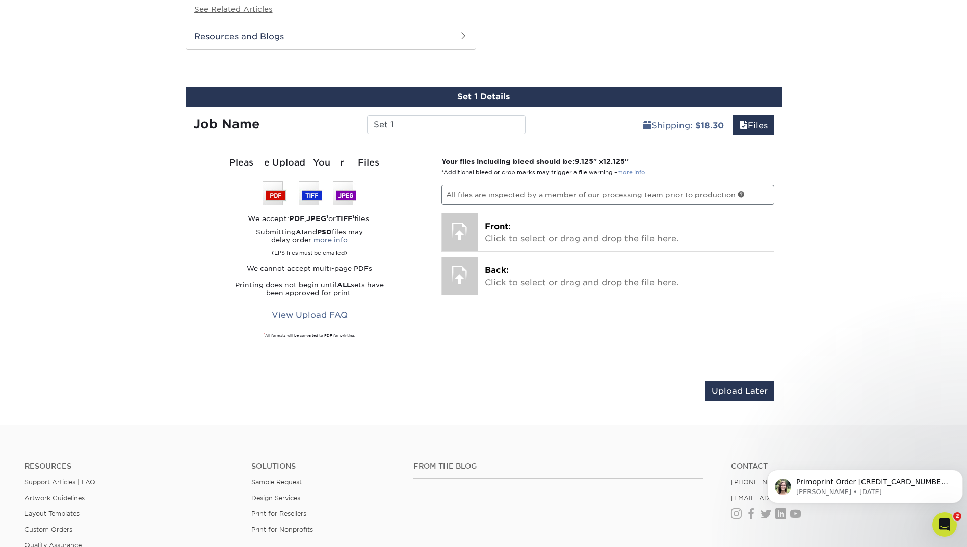
click at [628, 170] on link "more info" at bounding box center [631, 172] width 28 height 7
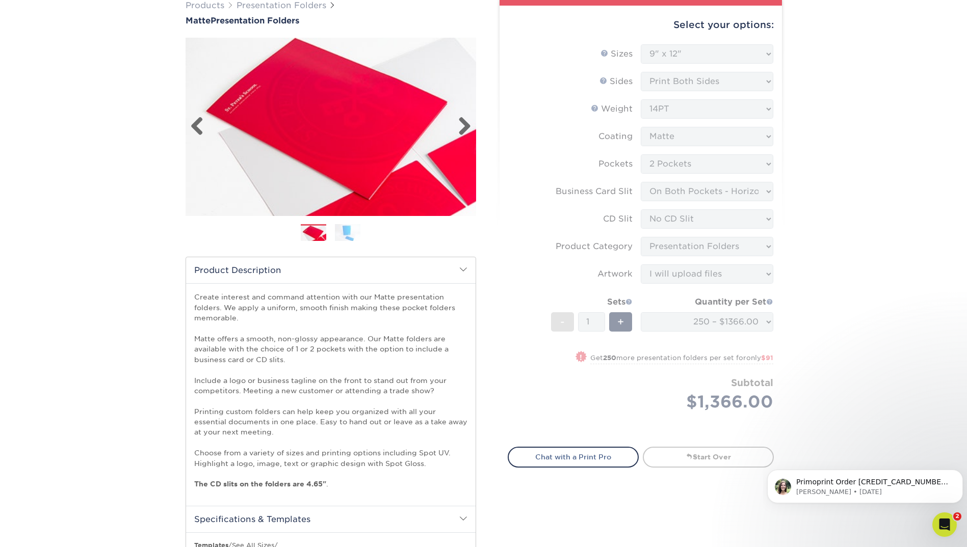
scroll to position [0, 0]
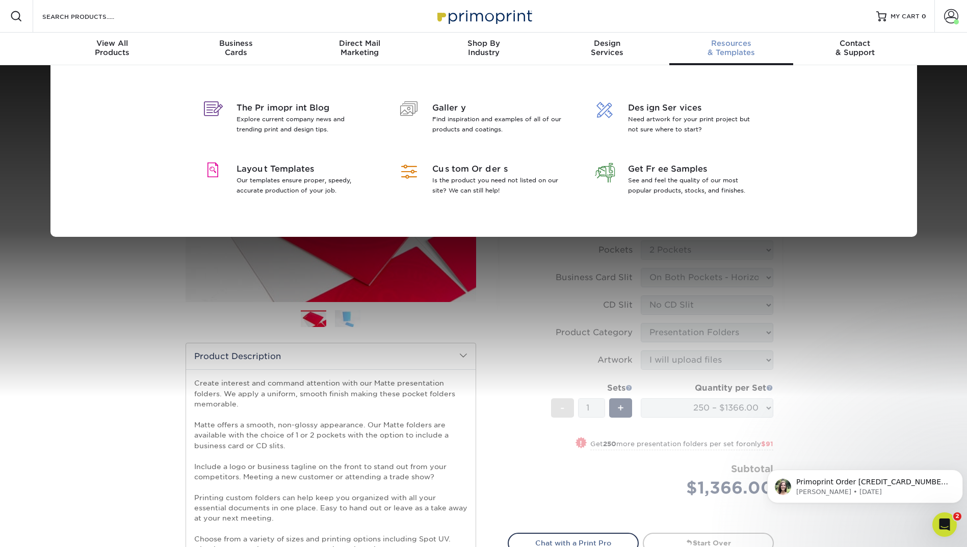
click at [747, 42] on span "Resources" at bounding box center [731, 43] width 124 height 9
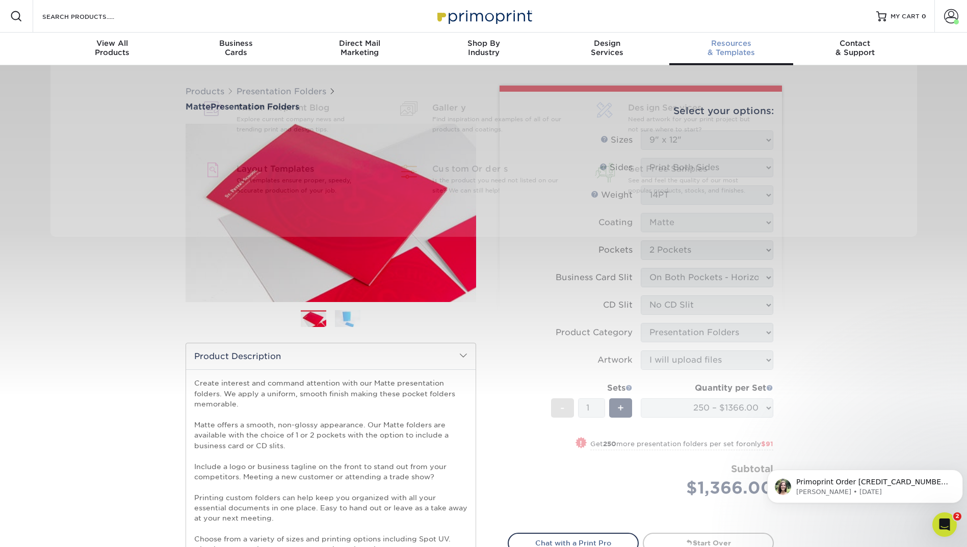
click at [719, 54] on div "Resources & Templates" at bounding box center [731, 48] width 124 height 18
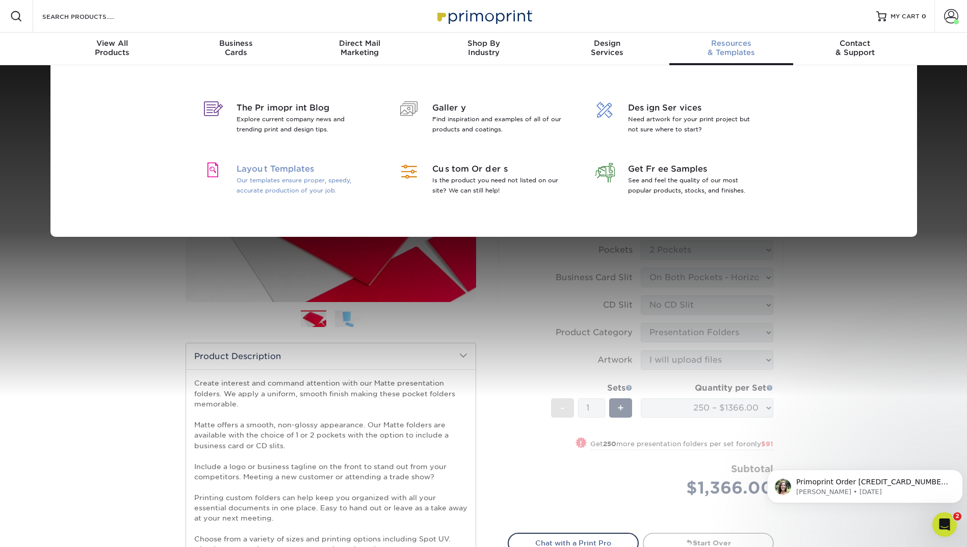
click at [279, 165] on span "Layout Templates" at bounding box center [302, 169] width 132 height 12
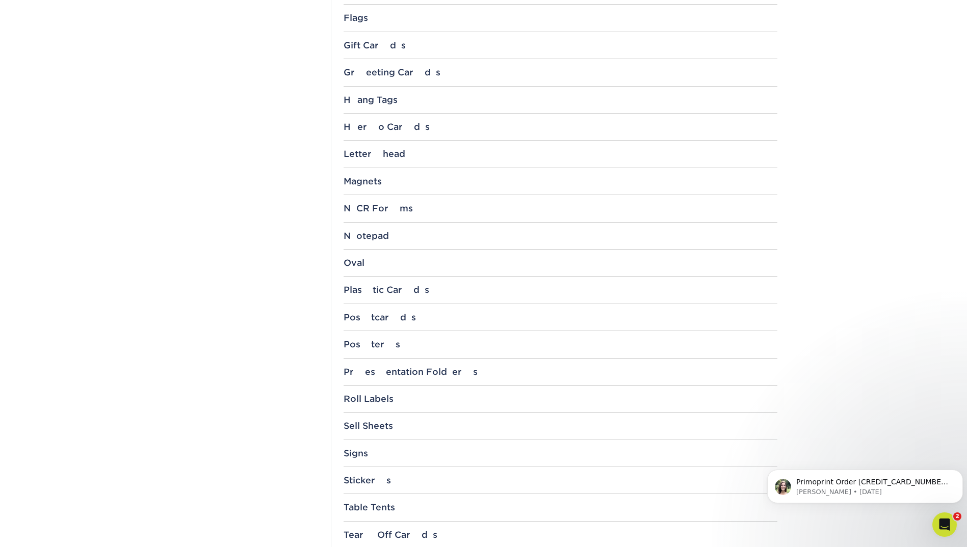
scroll to position [866, 0]
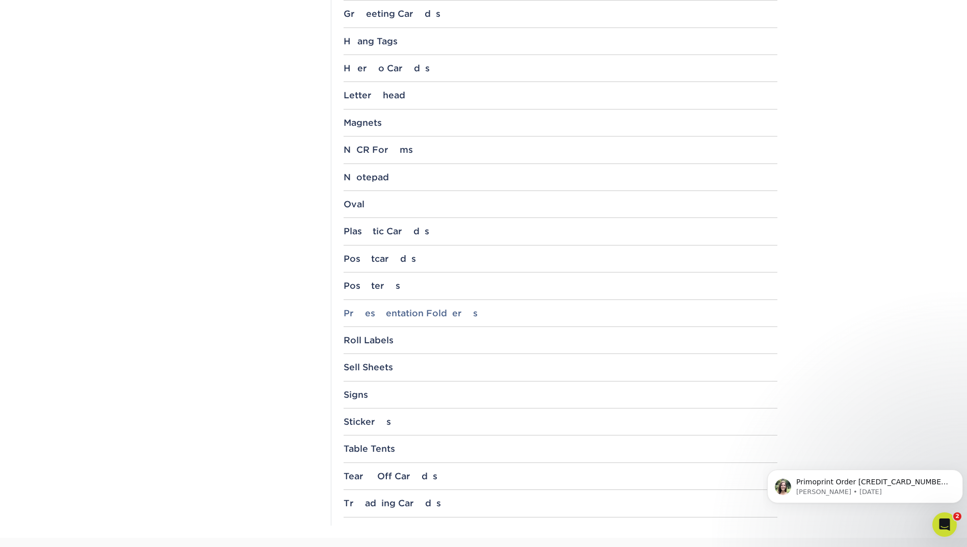
click at [437, 316] on div "Presentation Folders" at bounding box center [560, 313] width 434 height 10
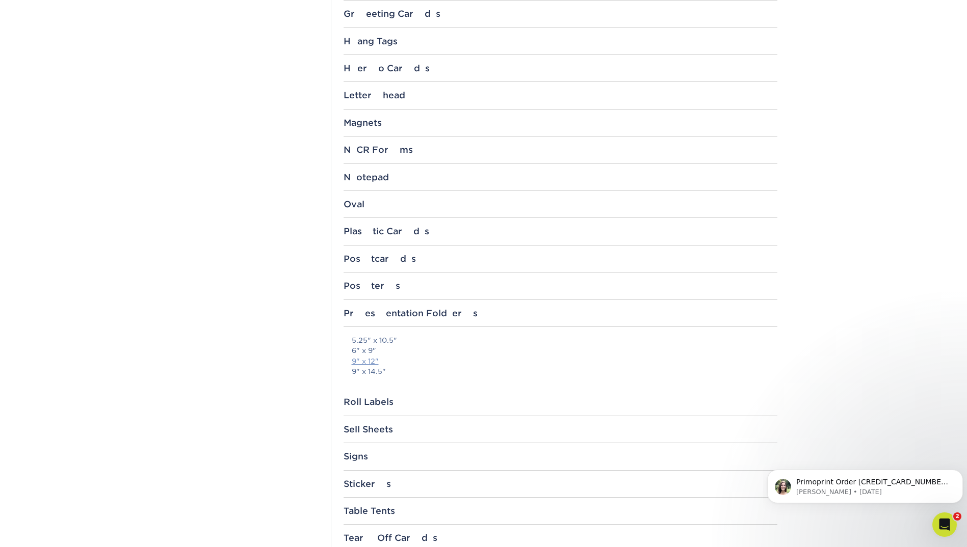
click at [375, 361] on link "9" x 12"" at bounding box center [365, 361] width 27 height 8
